Goal: Transaction & Acquisition: Purchase product/service

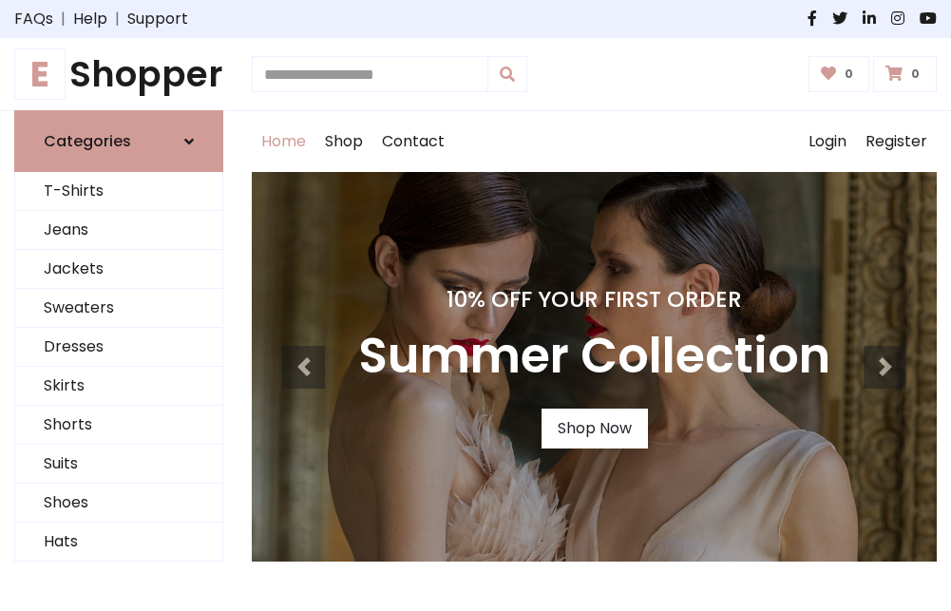
click at [475, 305] on h4 "10% Off Your First Order" at bounding box center [594, 299] width 472 height 27
click at [594, 428] on link "Shop Now" at bounding box center [594, 428] width 106 height 40
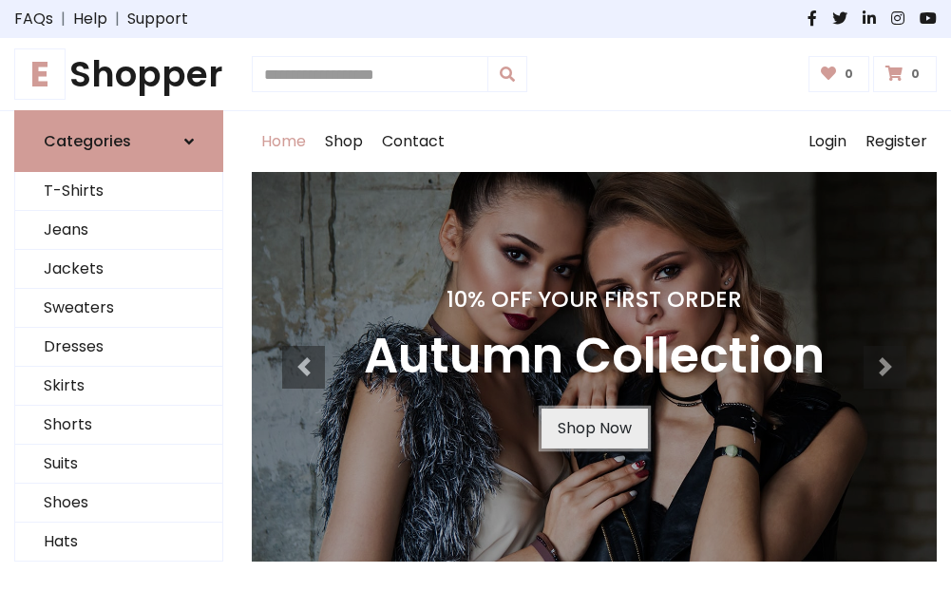
click at [594, 428] on link "Shop Now" at bounding box center [594, 428] width 106 height 40
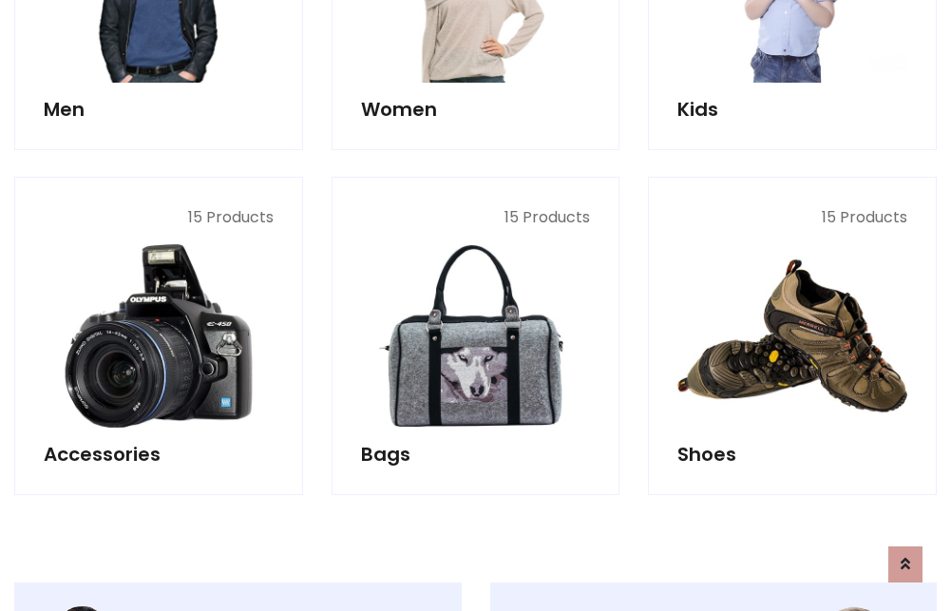
scroll to position [1894, 0]
